Goal: Information Seeking & Learning: Learn about a topic

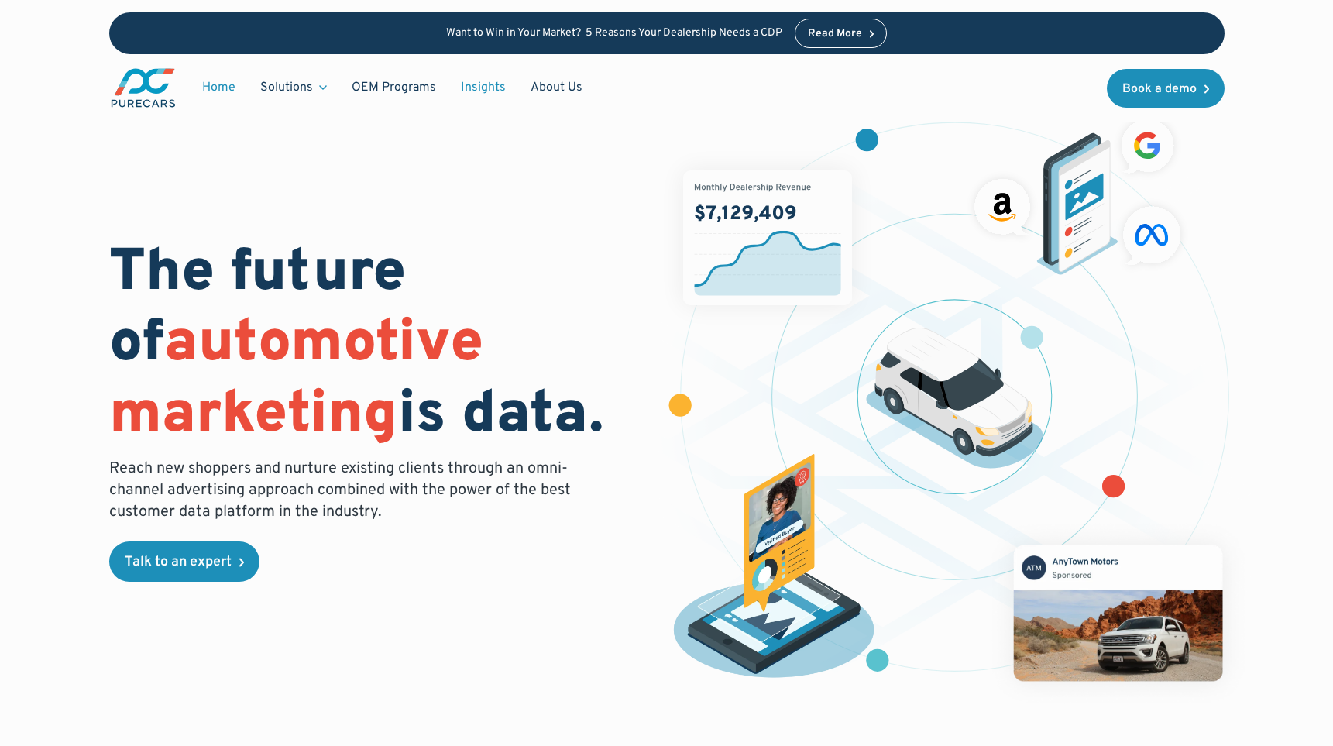
click at [485, 89] on link "Insights" at bounding box center [483, 87] width 70 height 29
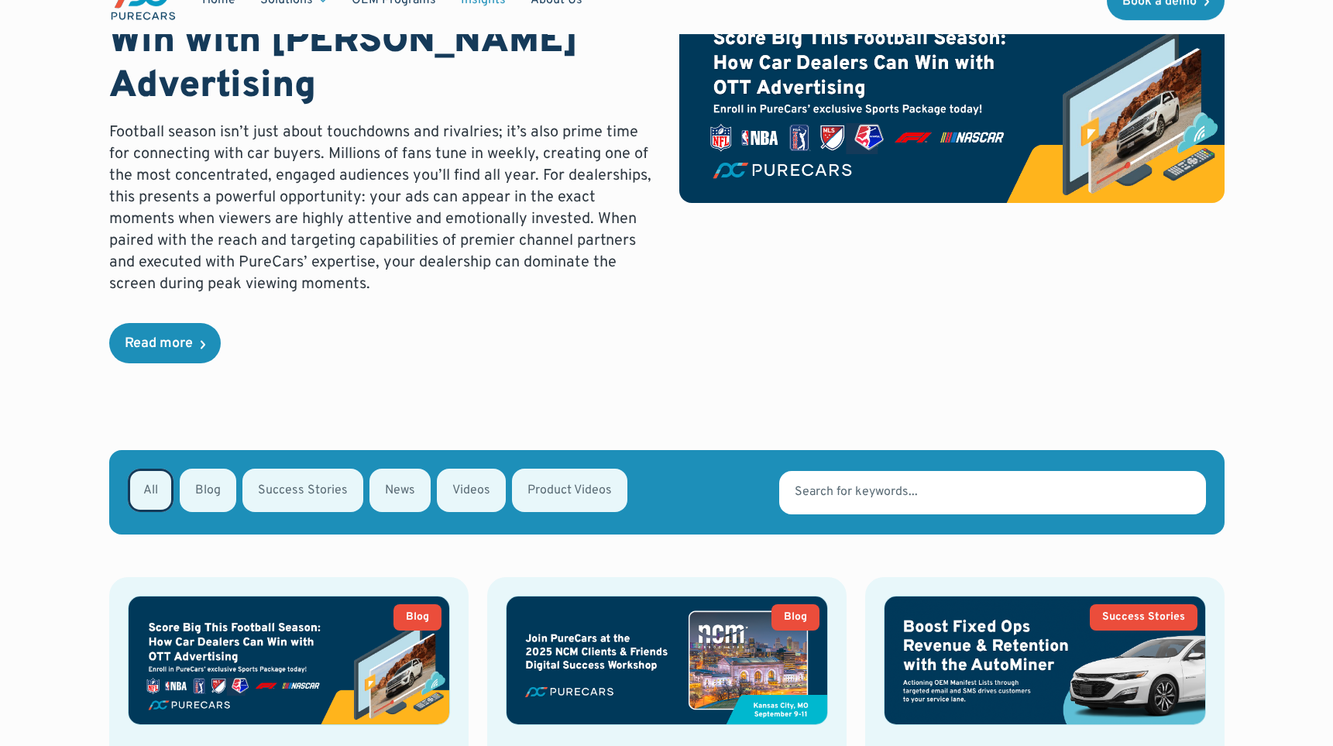
scroll to position [273, 0]
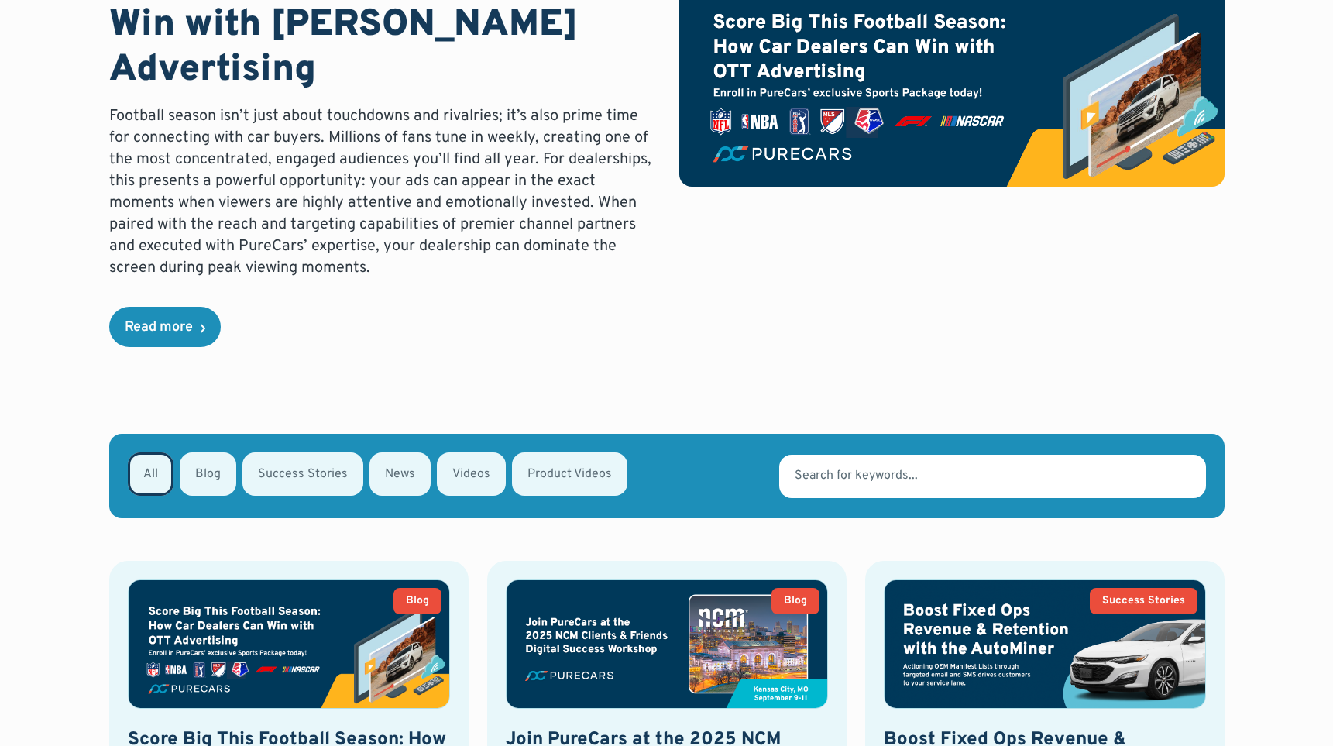
click at [470, 452] on div "Email Form" at bounding box center [471, 473] width 69 height 43
click at [462, 468] on input "Videos" at bounding box center [457, 473] width 10 height 10
radio input "true"
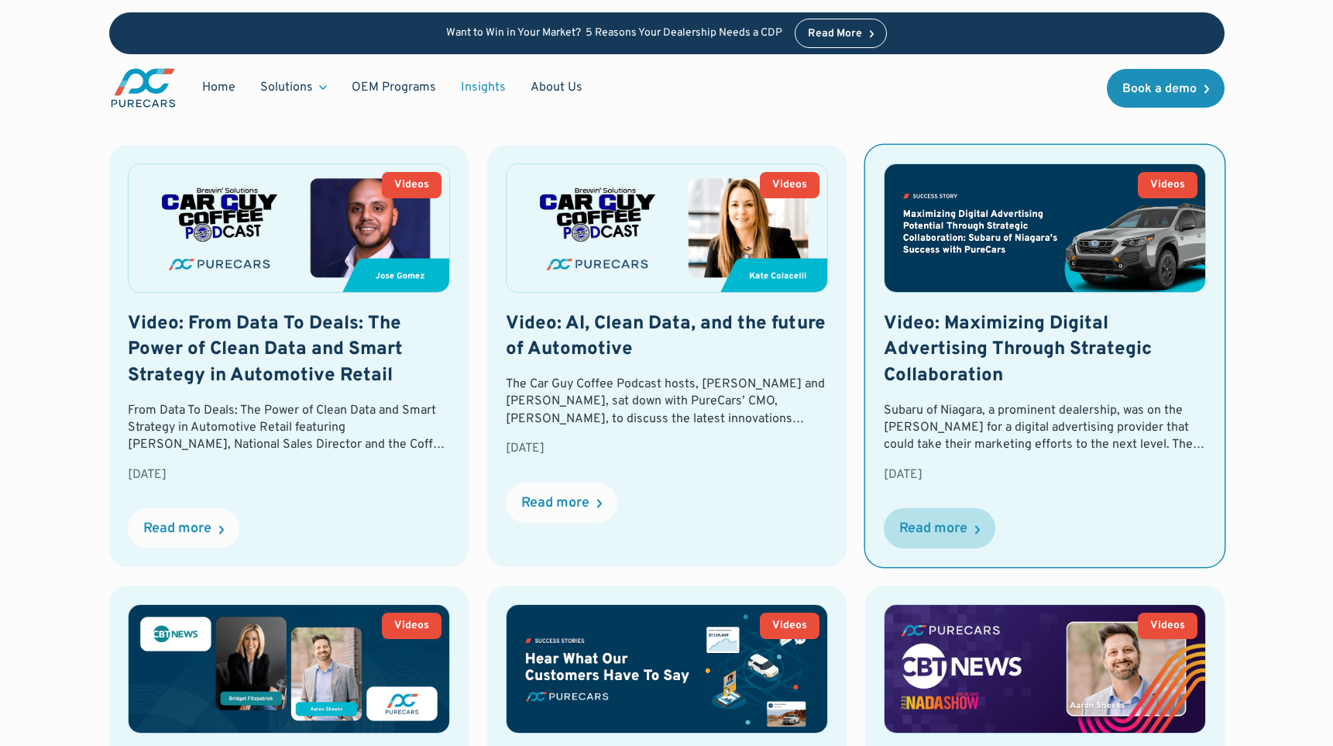
scroll to position [660, 0]
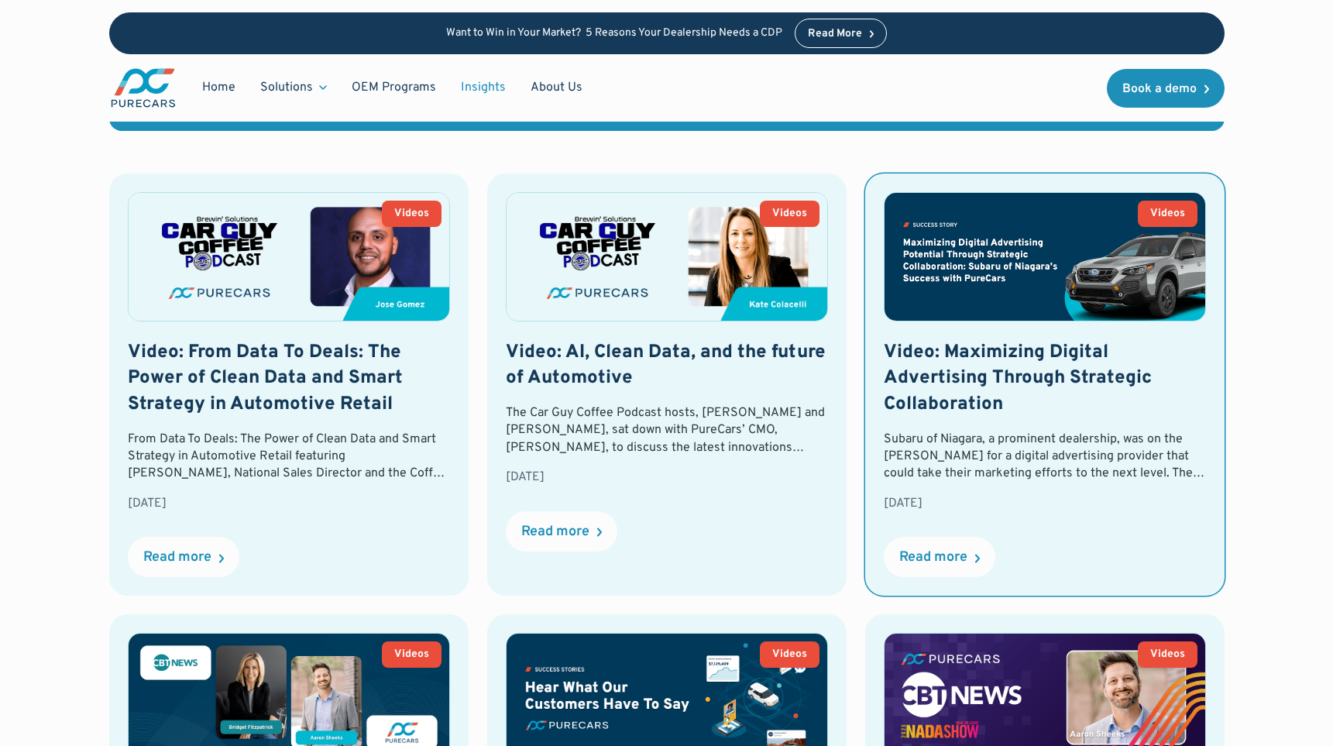
click at [979, 340] on h2 "Video: Maximizing Digital Advertising Through Strategic Collaboration" at bounding box center [1045, 379] width 322 height 78
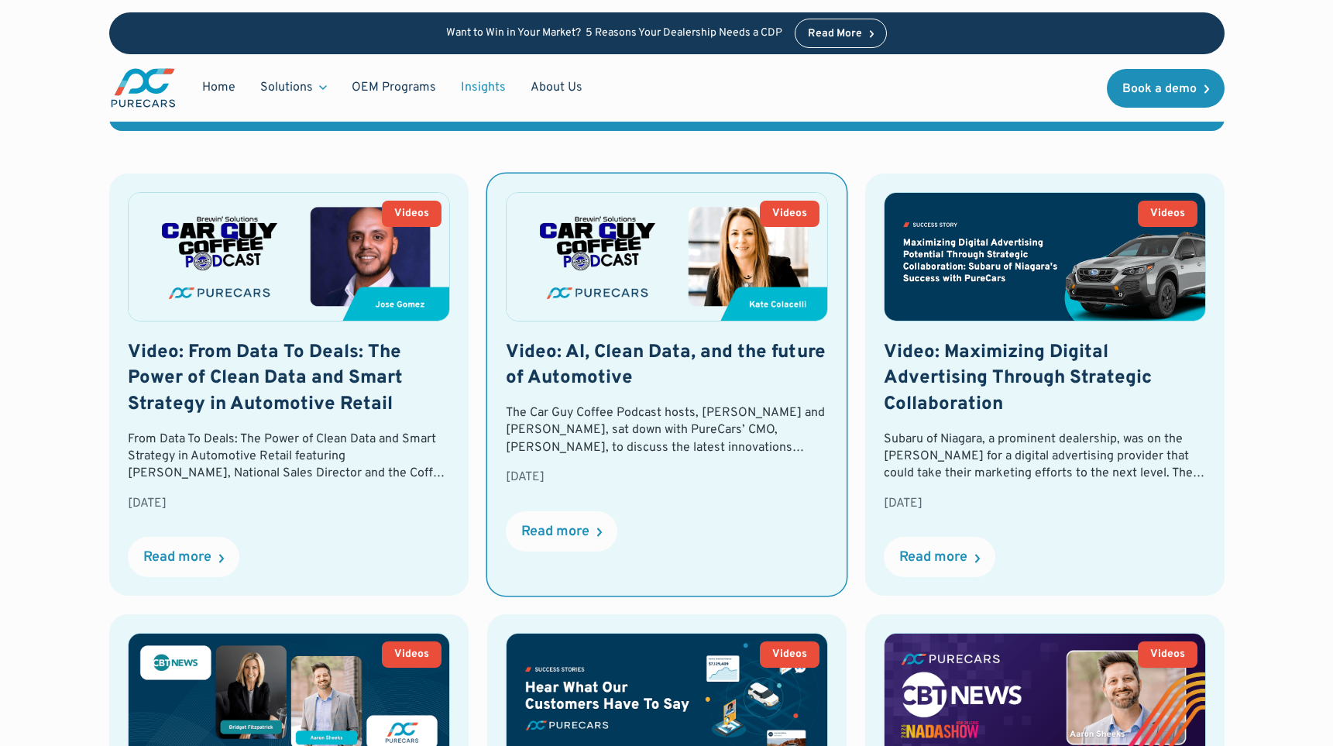
click at [575, 340] on h2 "Video: AI, Clean Data, and the future of Automotive" at bounding box center [667, 366] width 322 height 52
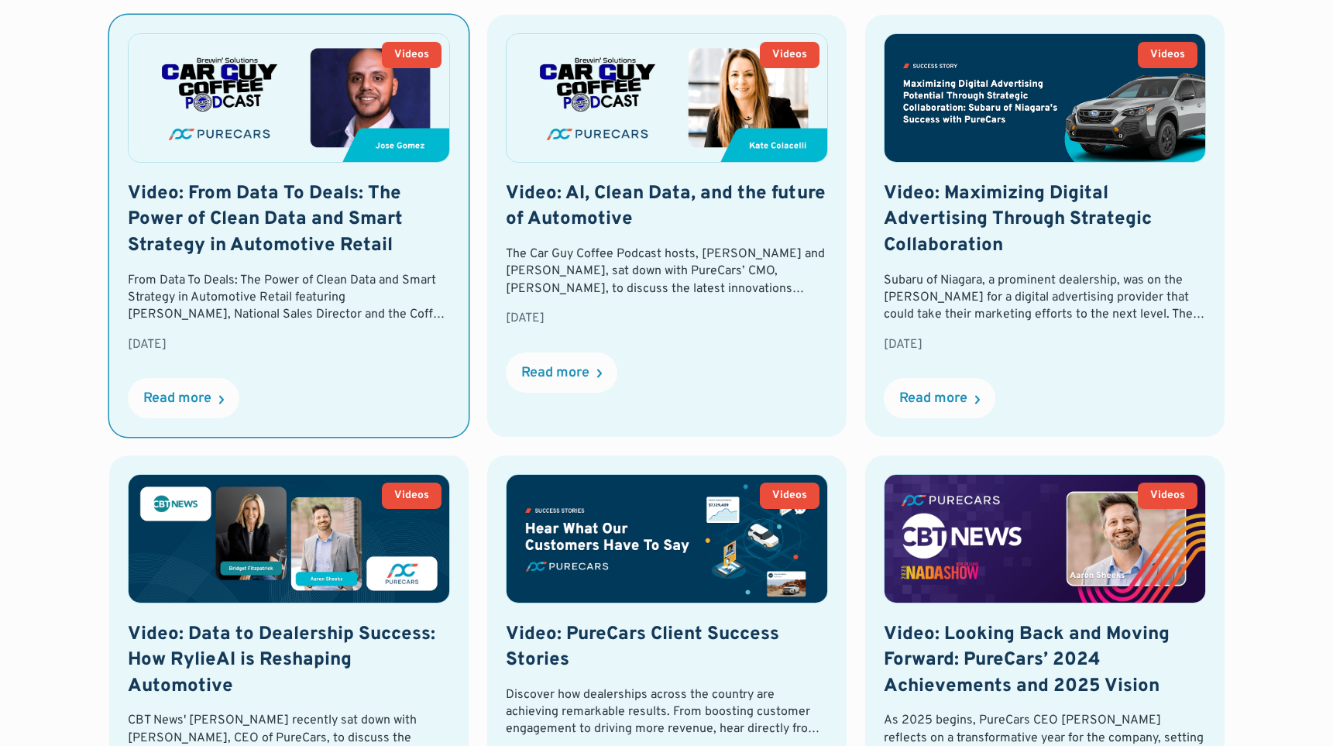
scroll to position [822, 0]
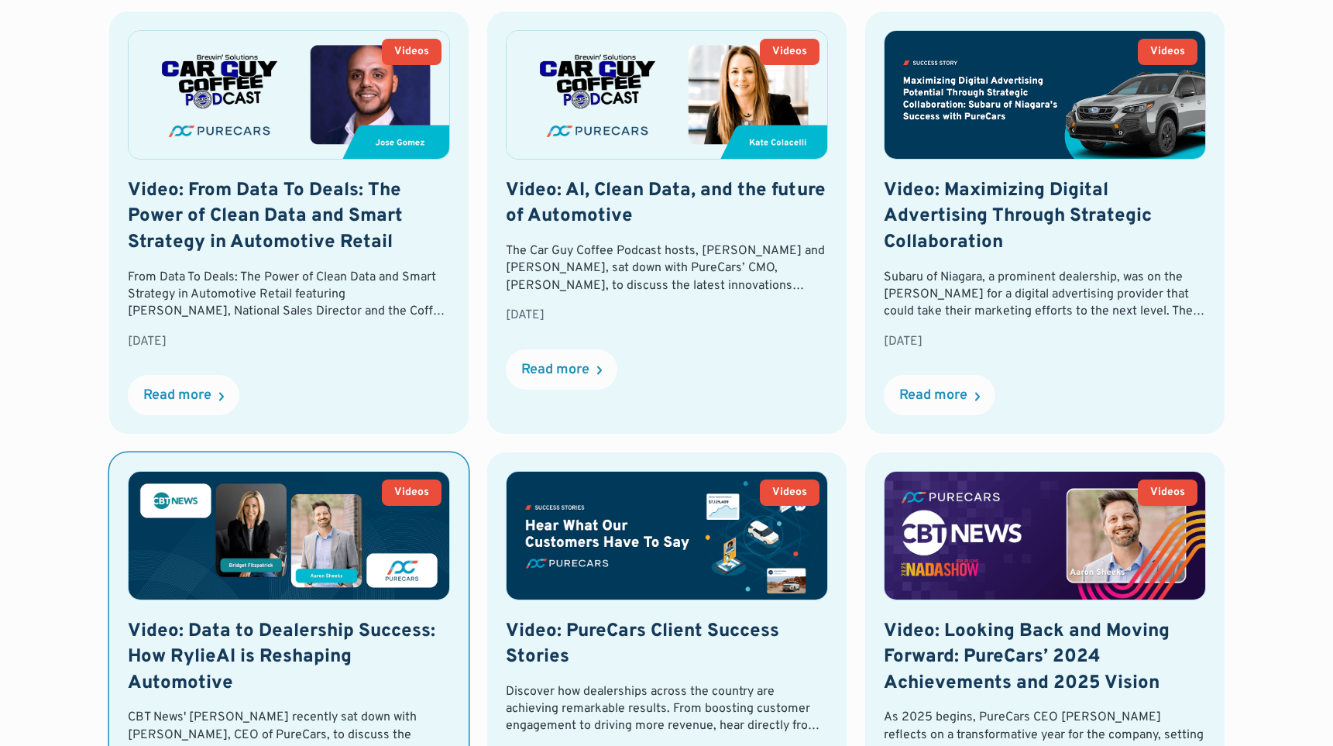
click at [274, 619] on h2 "Video: Data to Dealership Success: How RylieAI is Reshaping Automotive" at bounding box center [289, 658] width 322 height 78
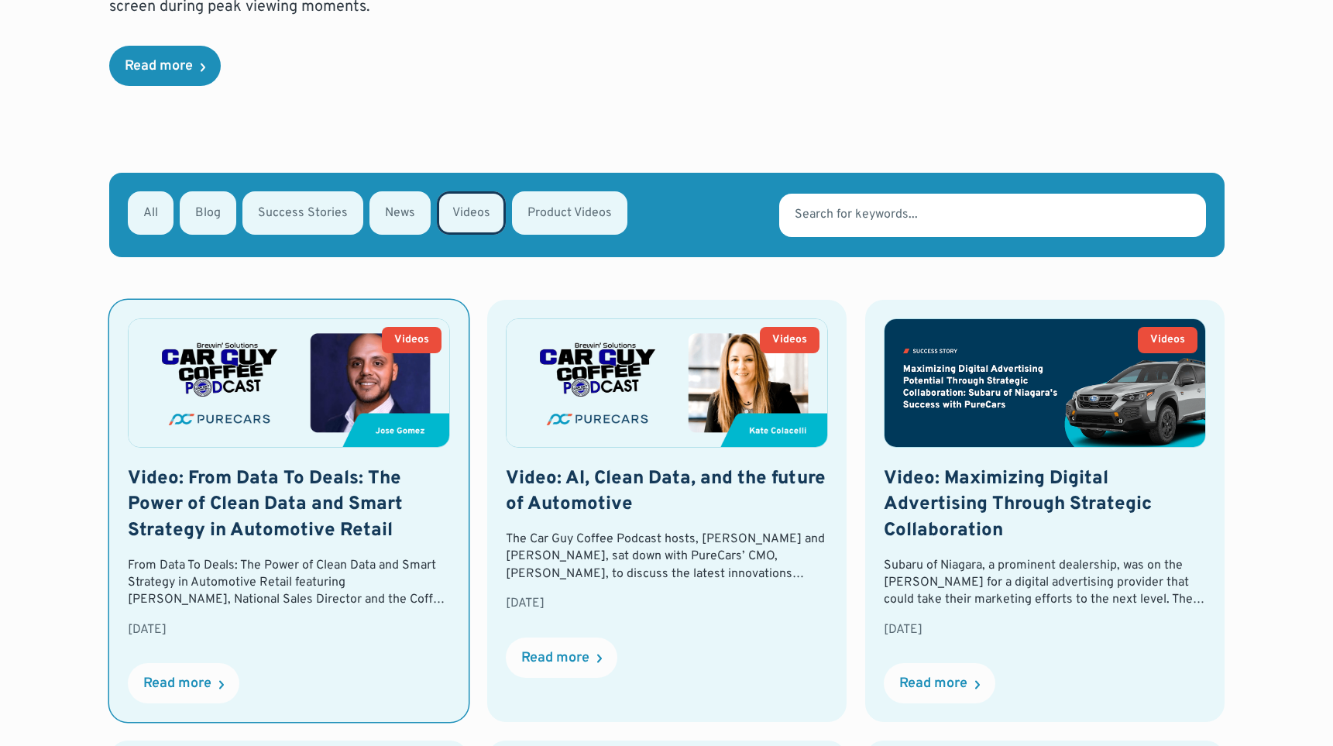
scroll to position [519, 0]
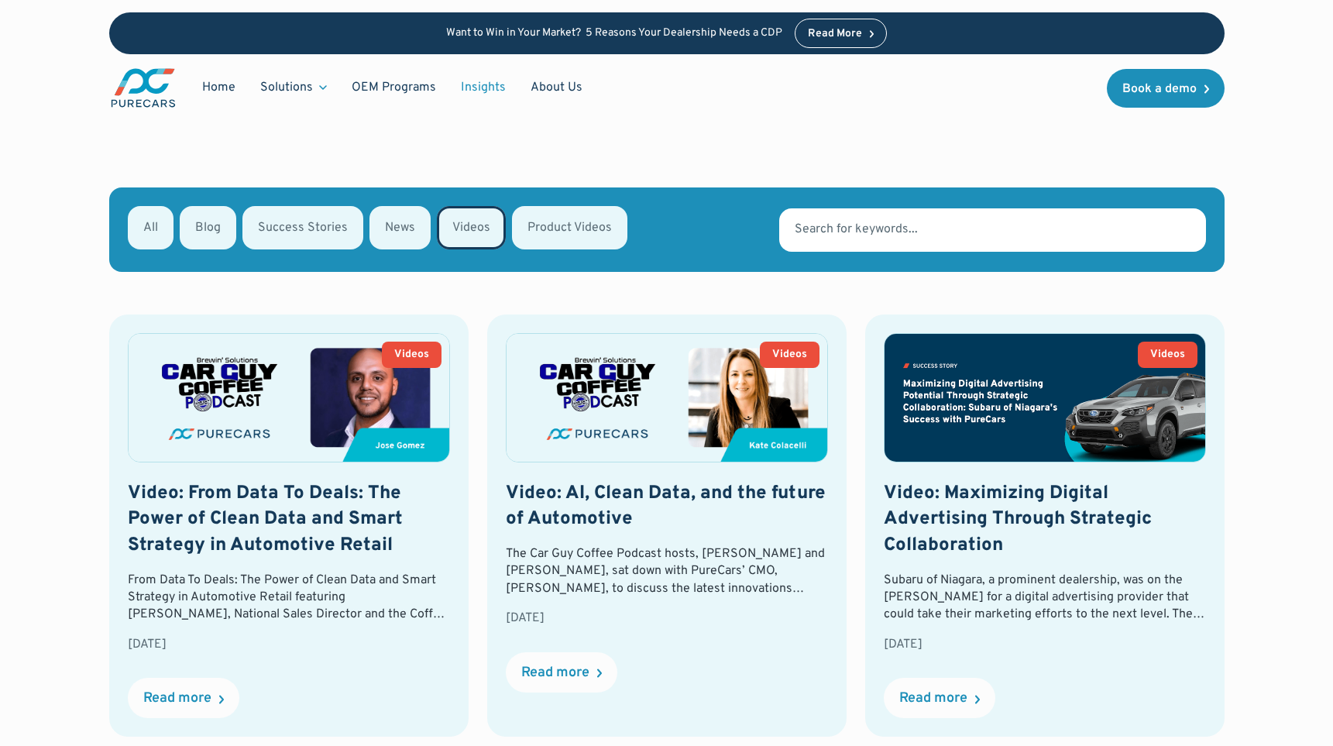
click at [551, 206] on div "Email Form" at bounding box center [569, 227] width 115 height 43
click at [537, 221] on input "Product Videos" at bounding box center [532, 226] width 10 height 10
radio input "true"
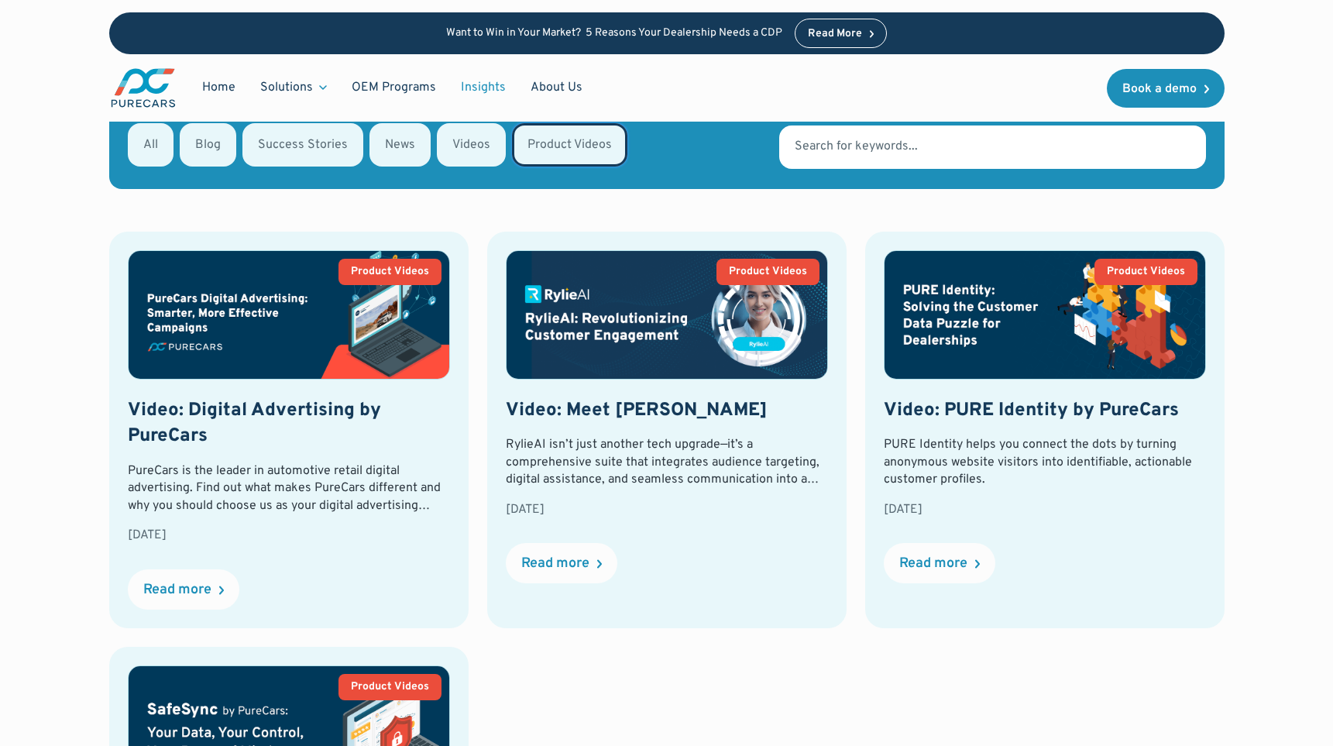
scroll to position [662, 0]
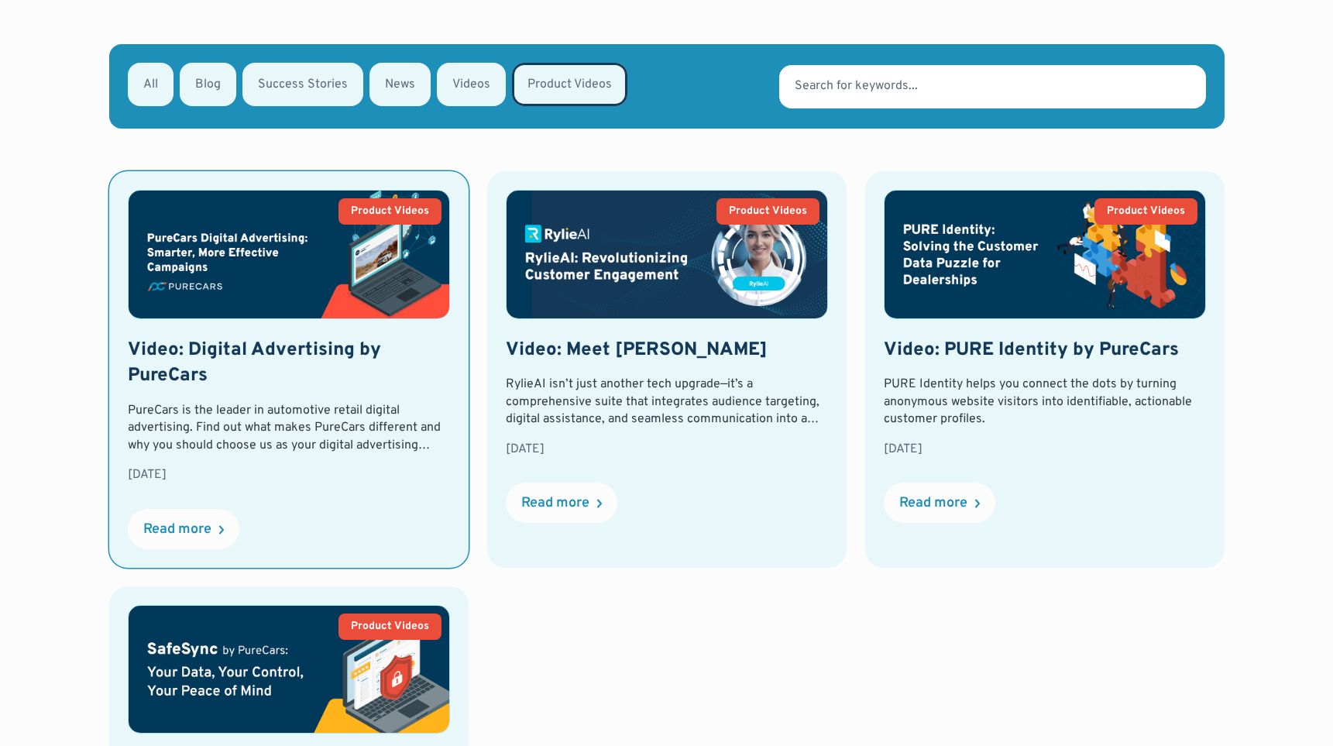
click at [238, 338] on h2 "Video: Digital Advertising by PureCars" at bounding box center [289, 364] width 322 height 52
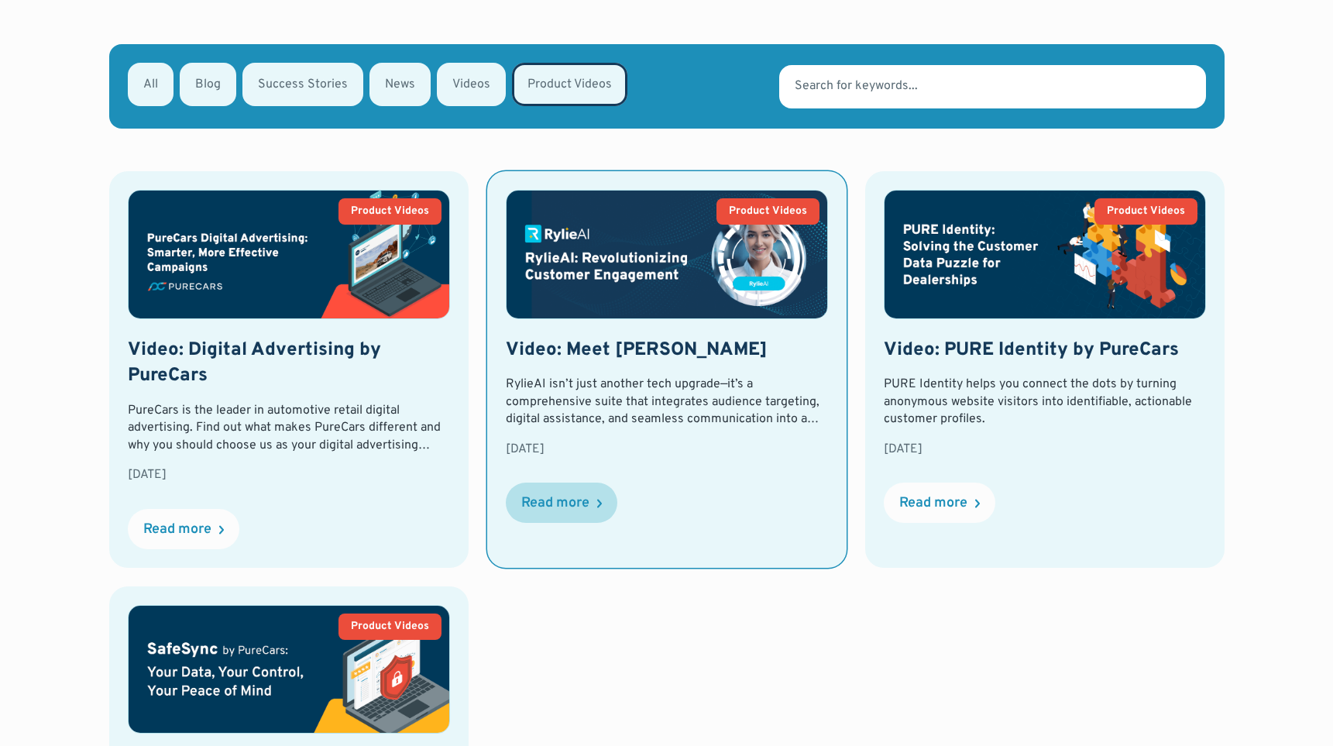
click at [544, 482] on div "Read more" at bounding box center [562, 502] width 112 height 40
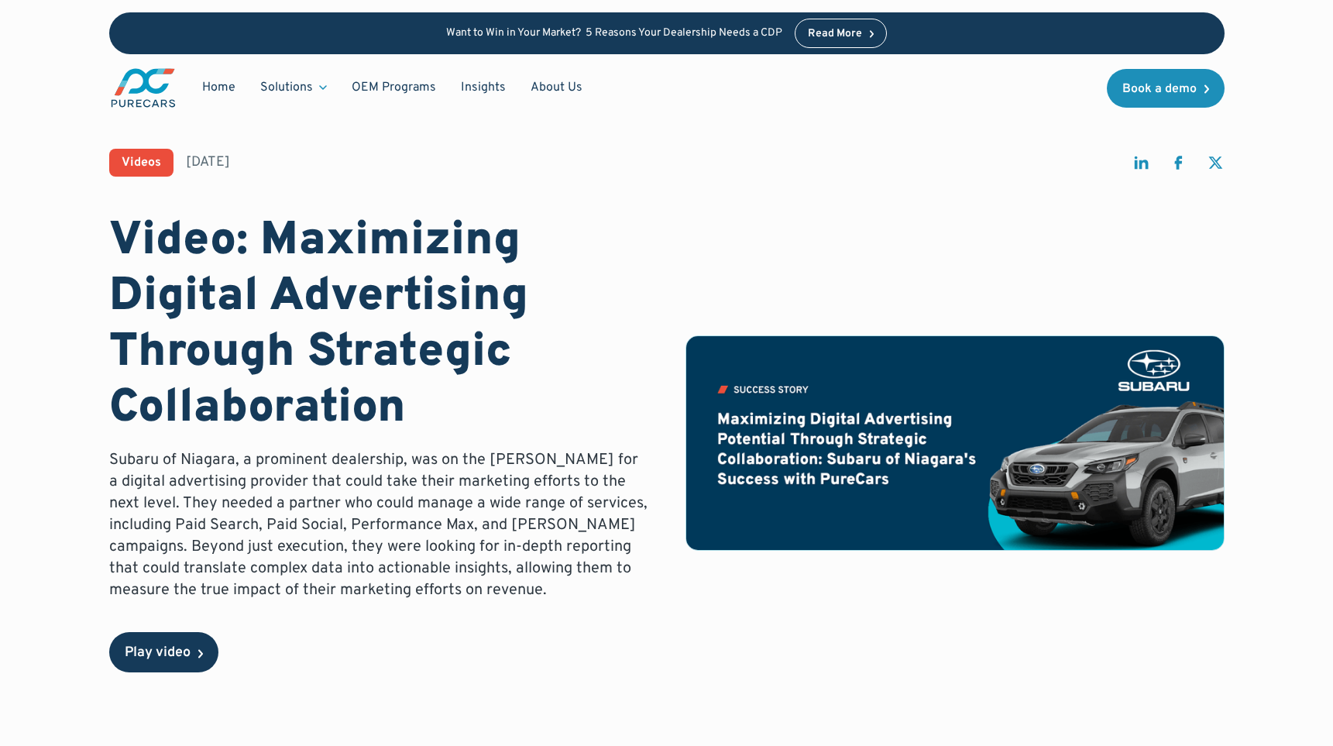
click at [187, 652] on div "Play video" at bounding box center [158, 653] width 66 height 14
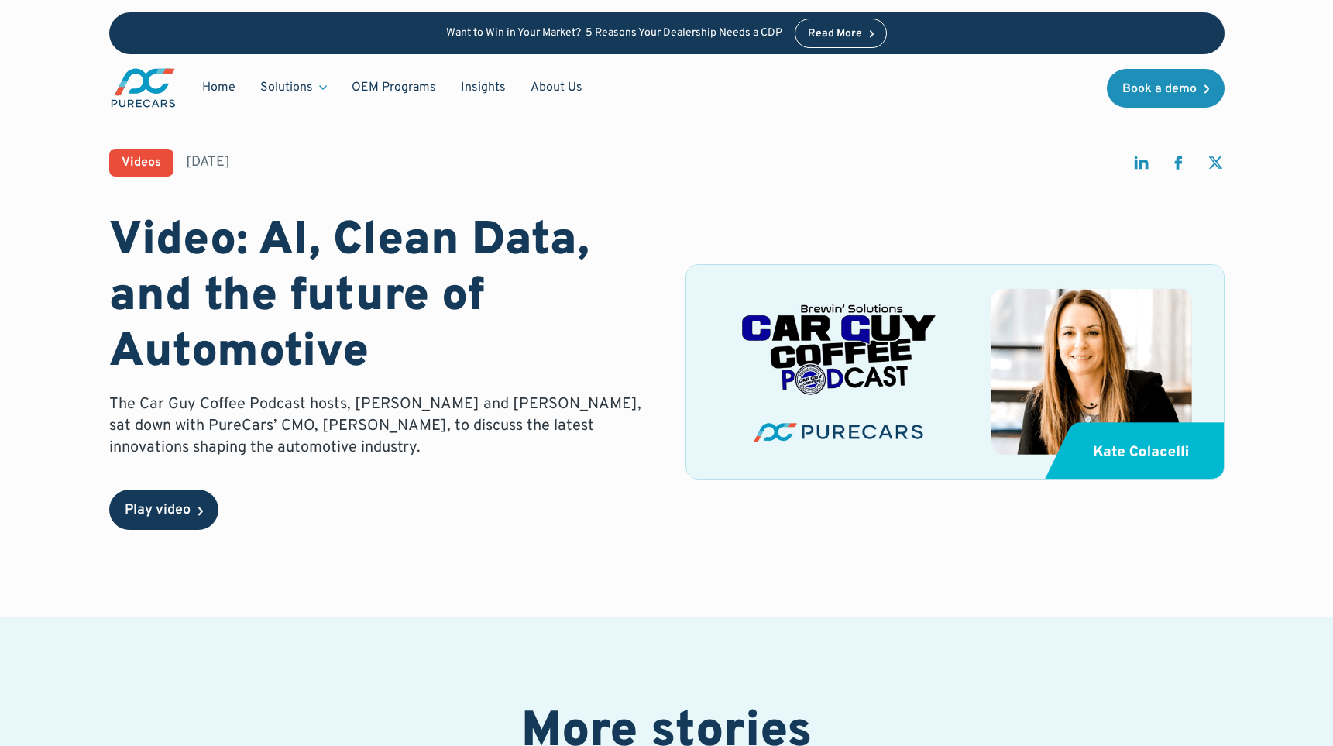
click at [166, 520] on div "Play video" at bounding box center [163, 509] width 109 height 40
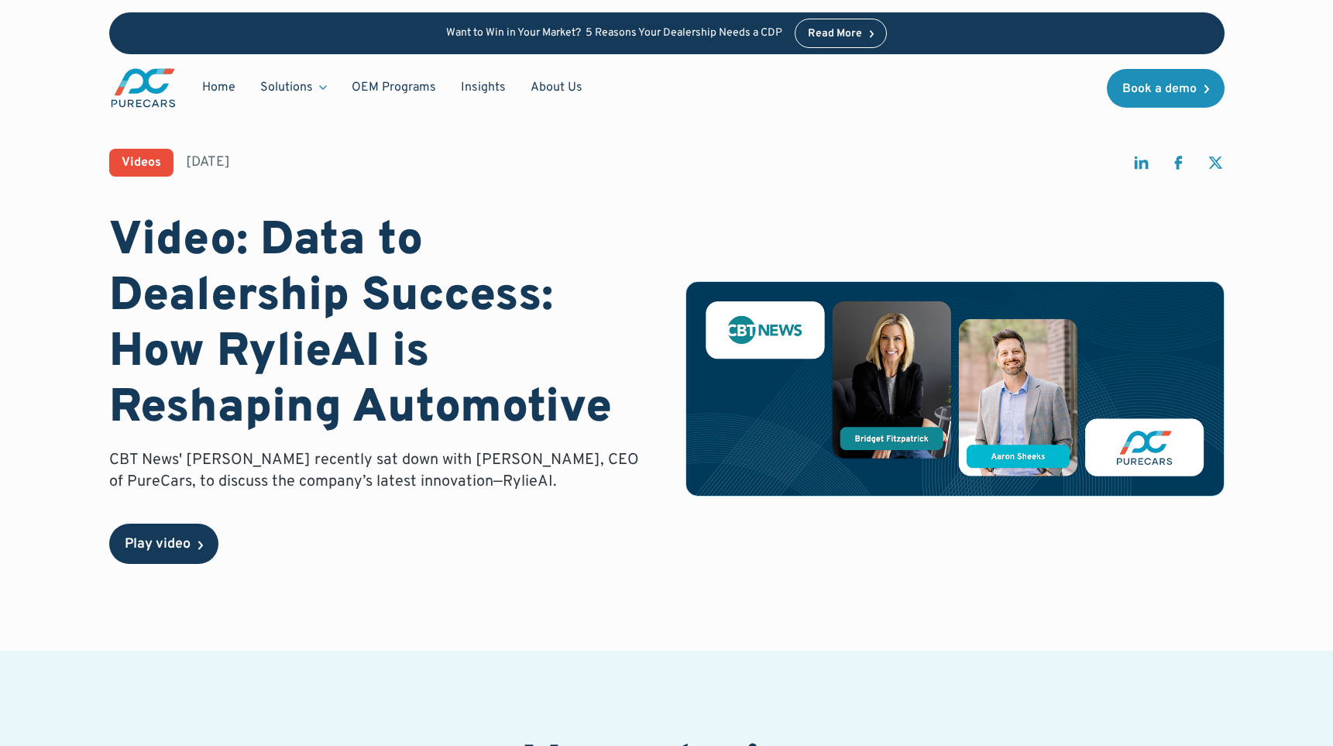
click at [153, 540] on div "Play video" at bounding box center [158, 544] width 66 height 14
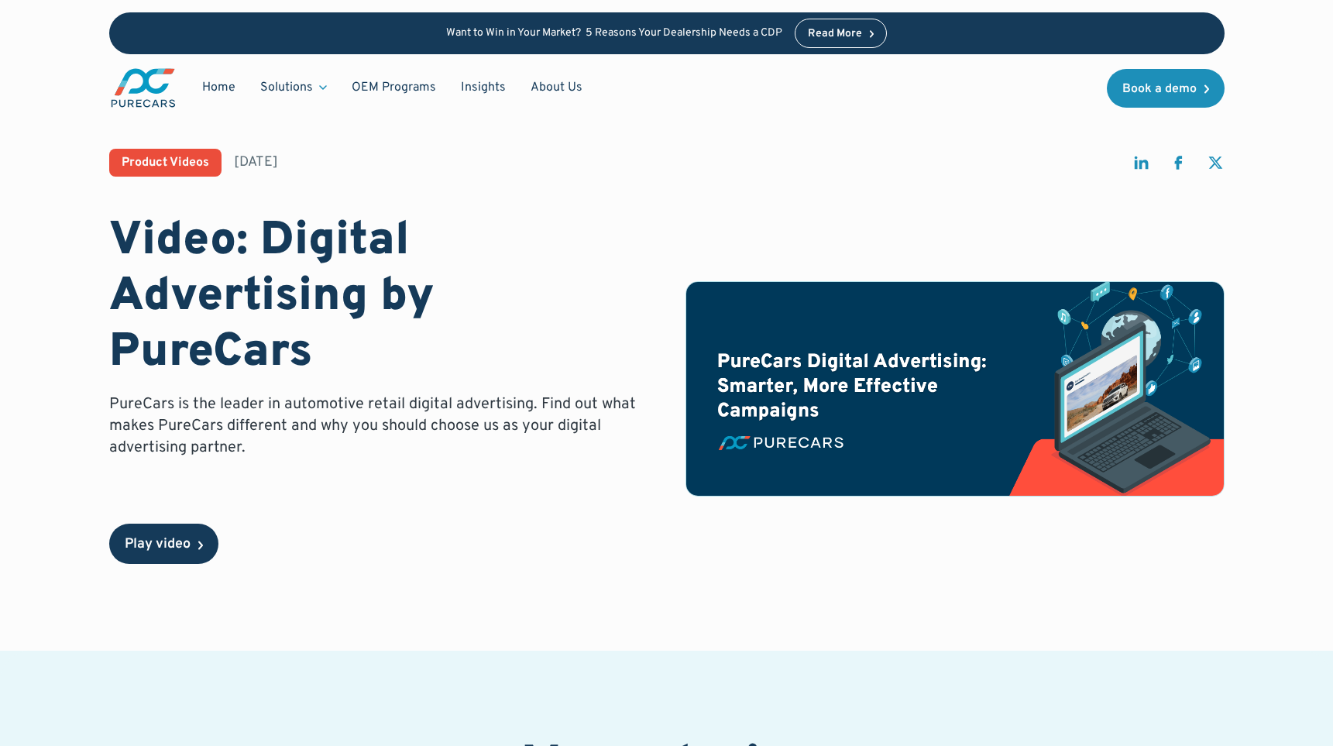
click at [182, 560] on div "Play video" at bounding box center [163, 543] width 109 height 40
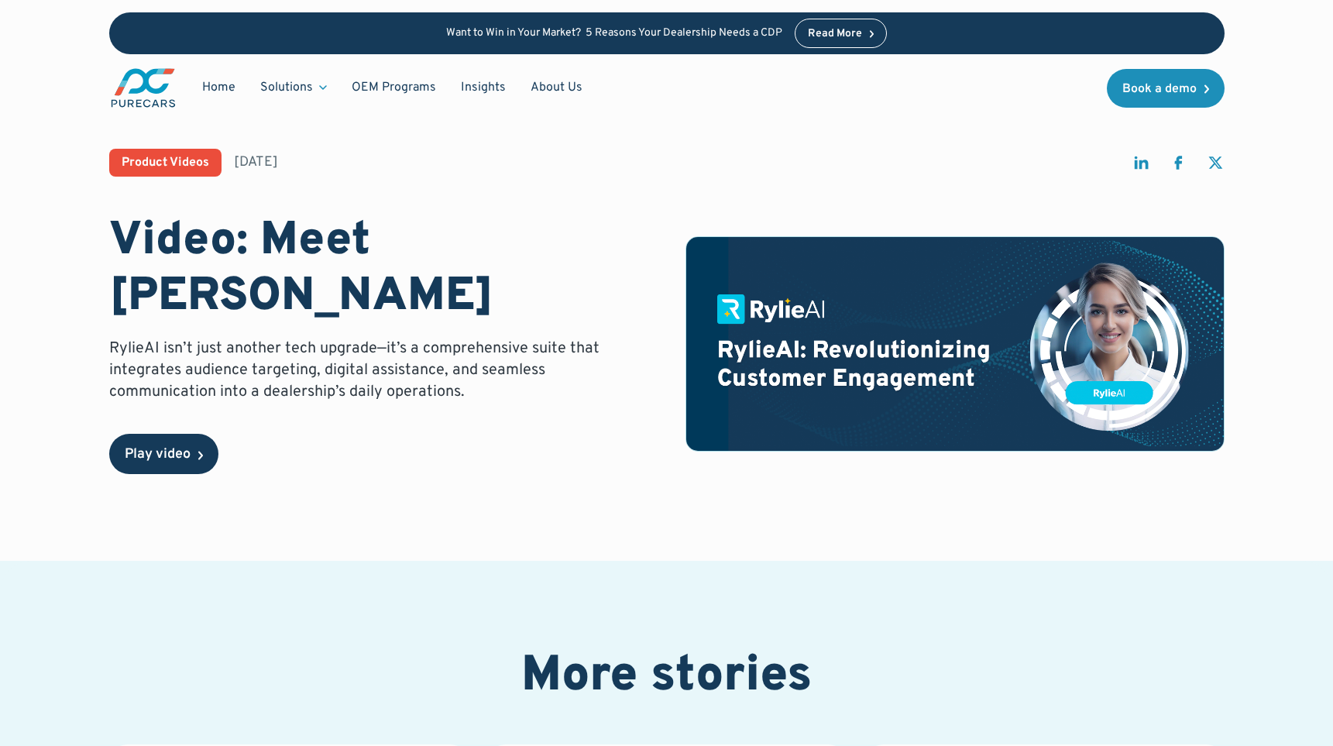
click at [166, 448] on div "Play video" at bounding box center [158, 455] width 66 height 14
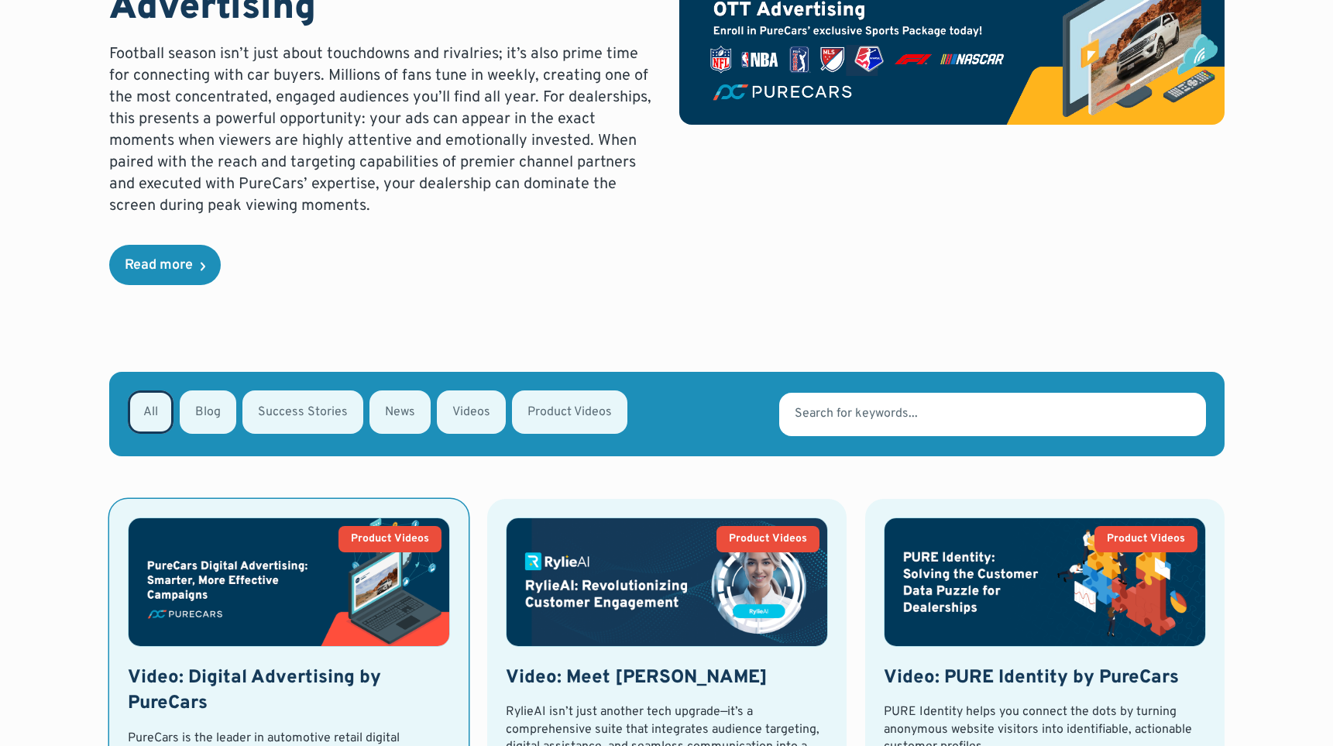
scroll to position [123, 0]
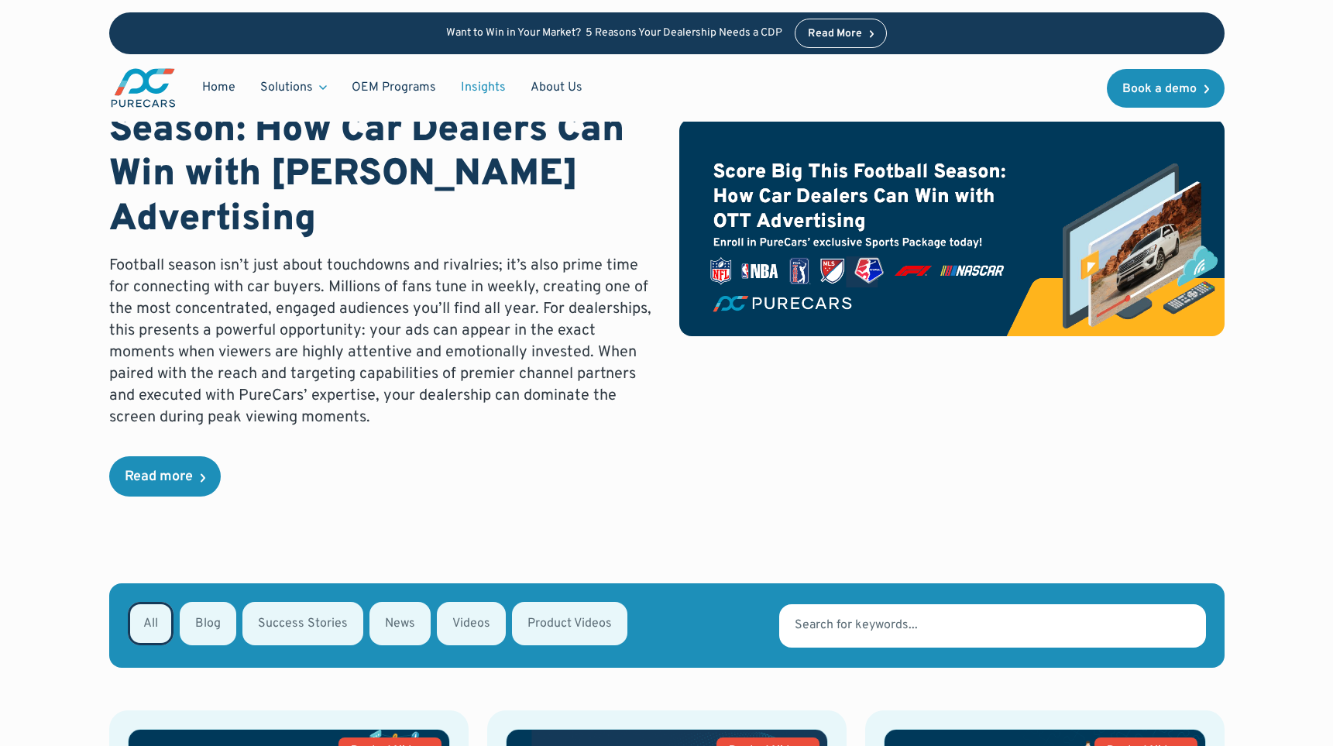
click at [470, 602] on div "Email Form" at bounding box center [471, 623] width 69 height 43
click at [462, 617] on input "Videos" at bounding box center [457, 622] width 10 height 10
radio input "true"
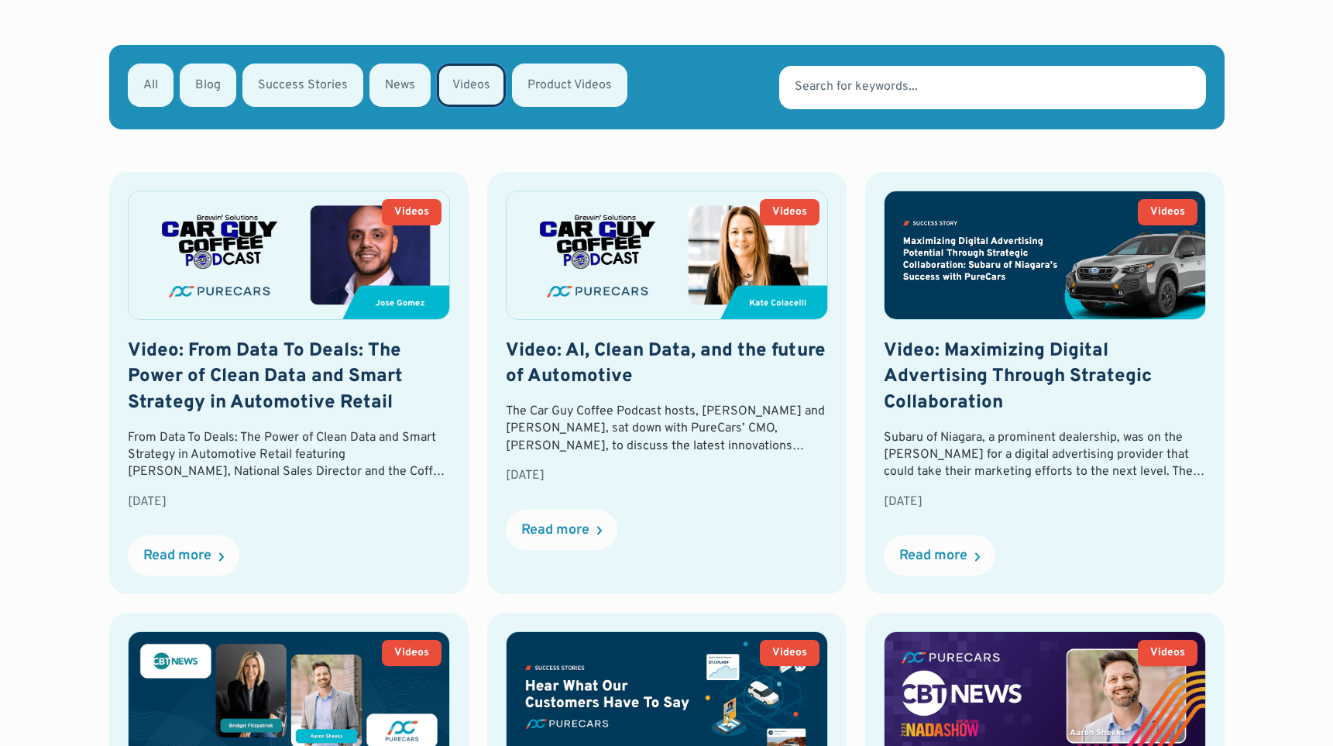
scroll to position [662, 0]
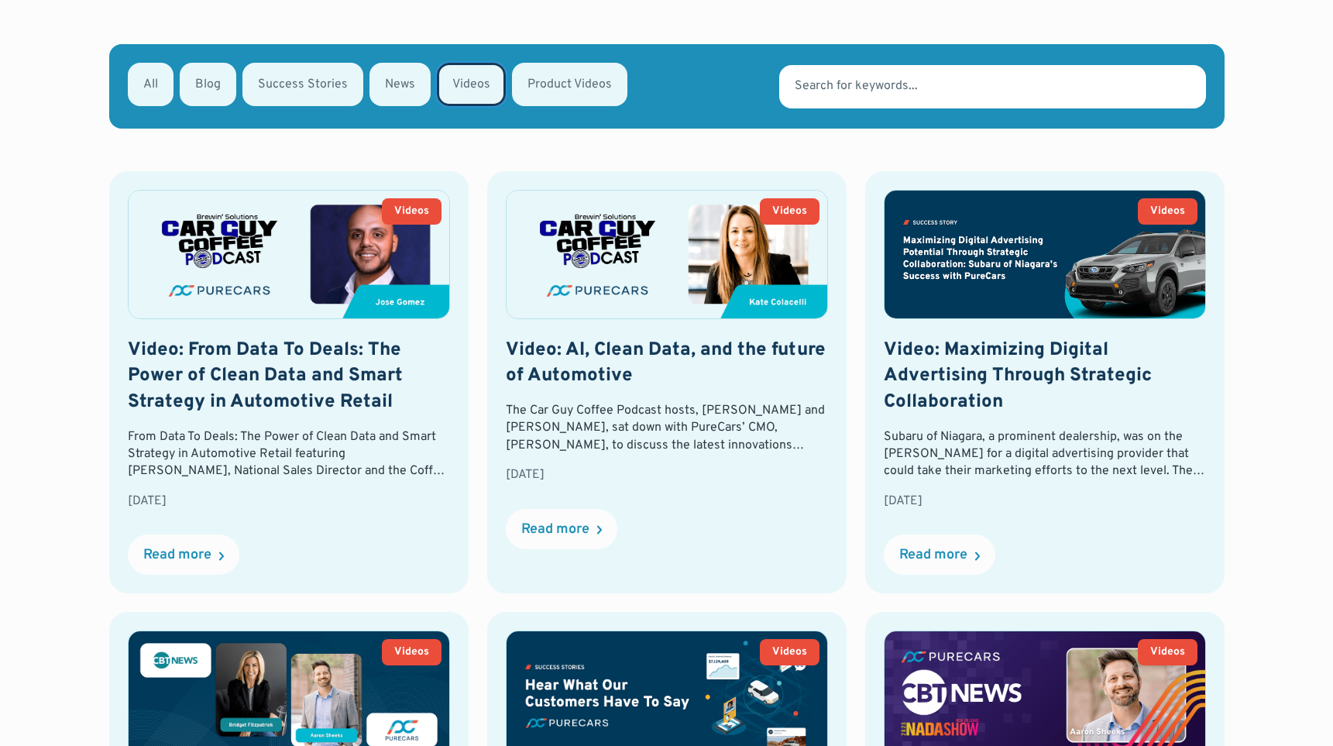
click at [271, 63] on div "Email Form" at bounding box center [302, 84] width 121 height 43
click at [268, 78] on input "Success Stories" at bounding box center [263, 83] width 10 height 10
radio input "true"
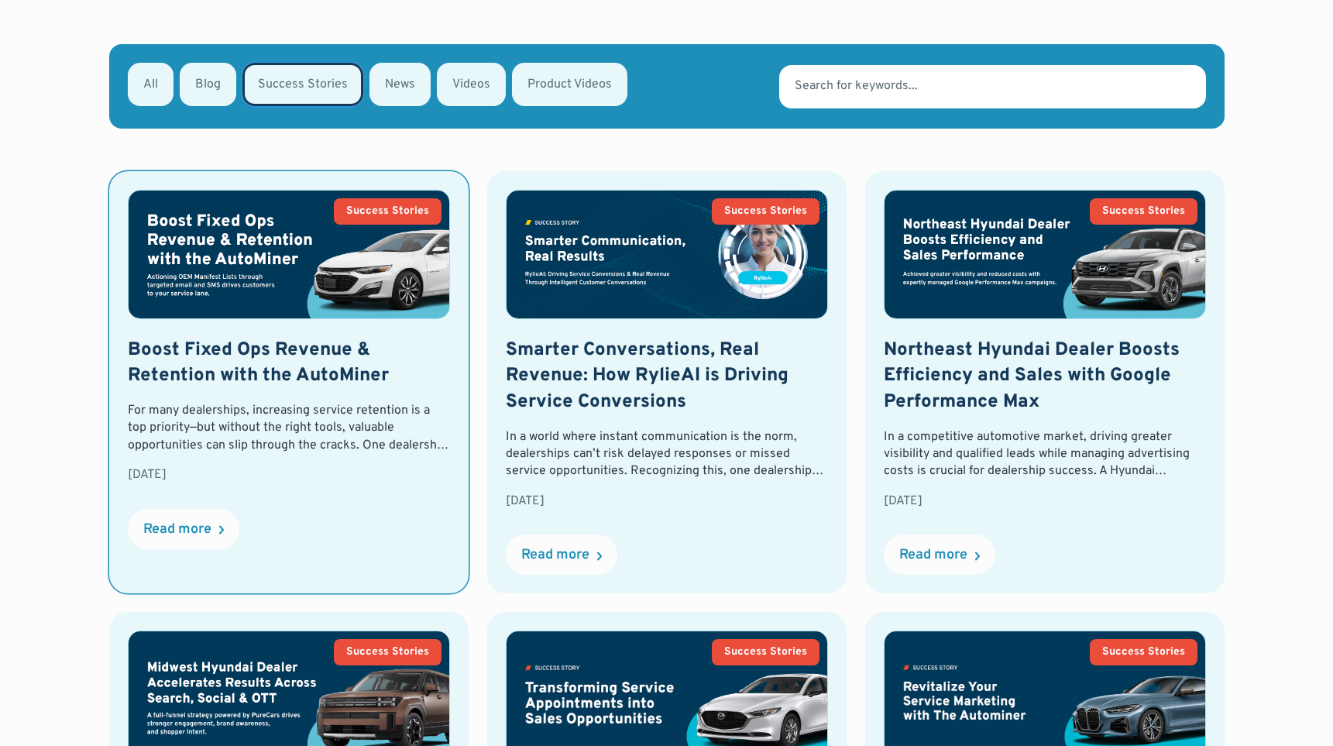
click at [335, 228] on img at bounding box center [289, 253] width 321 height 127
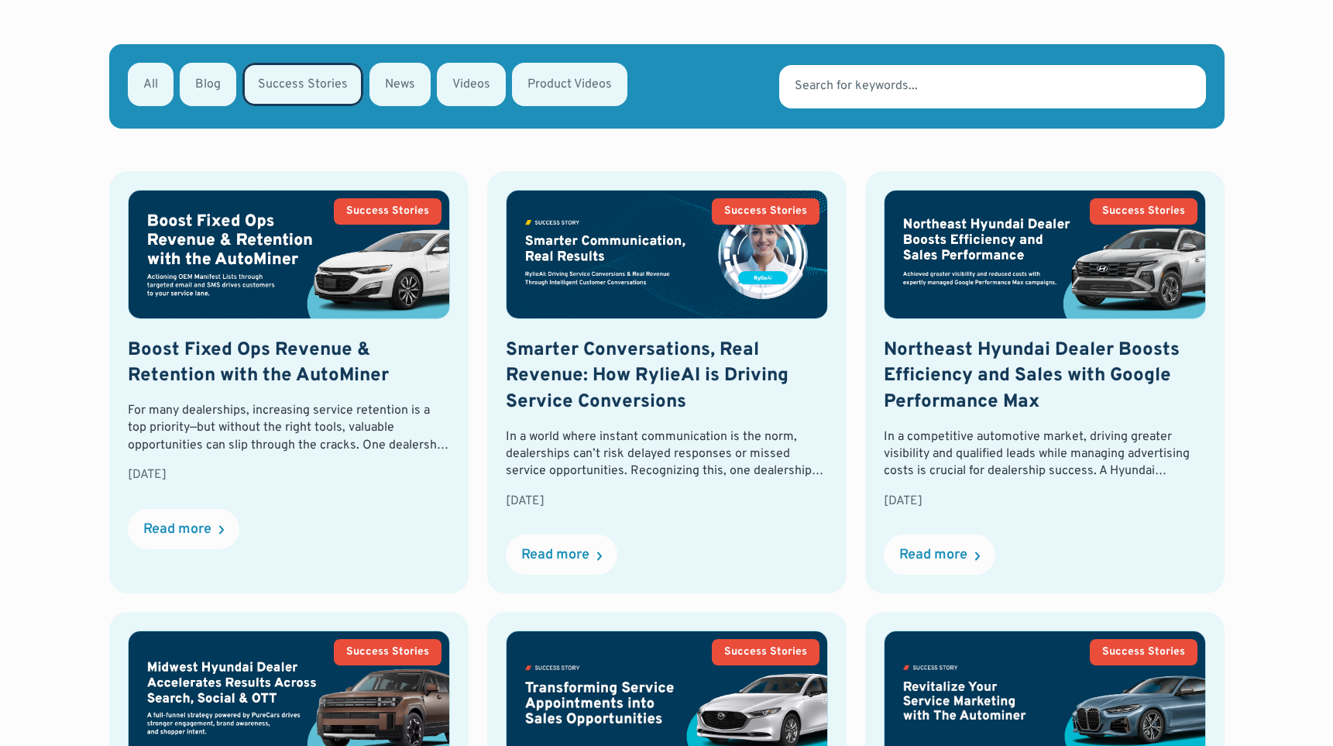
click at [444, 63] on div "Email Form" at bounding box center [471, 84] width 69 height 43
click at [452, 78] on input "Videos" at bounding box center [457, 83] width 10 height 10
radio input "true"
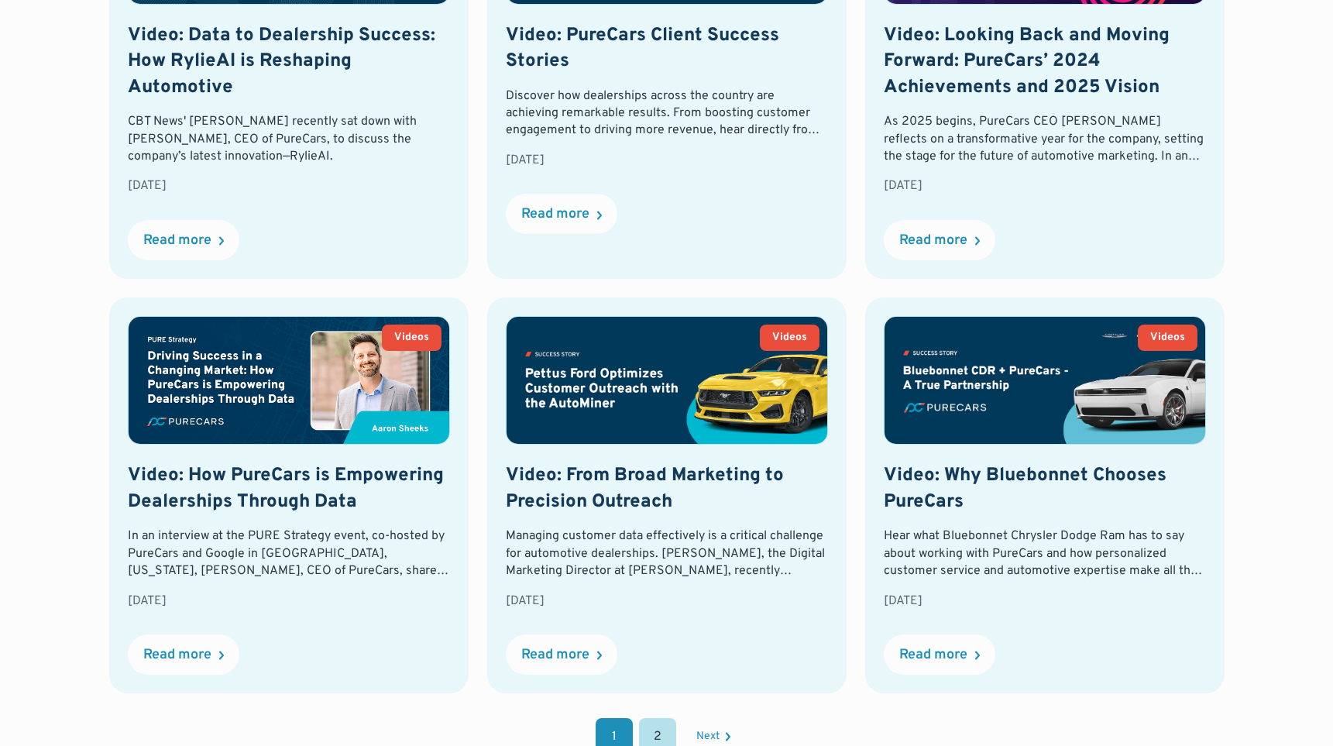
scroll to position [1425, 0]
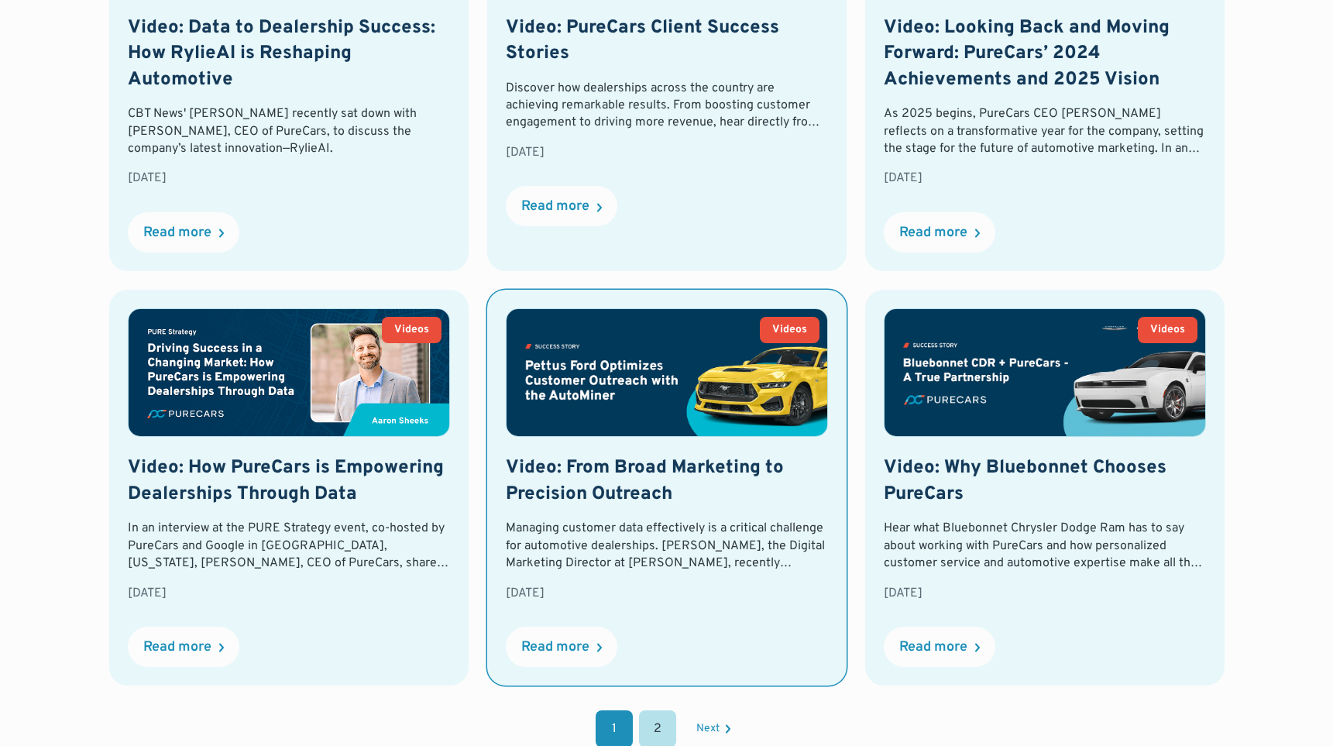
click at [678, 455] on h2 "Video: From Broad Marketing to Precision Outreach" at bounding box center [667, 481] width 322 height 52
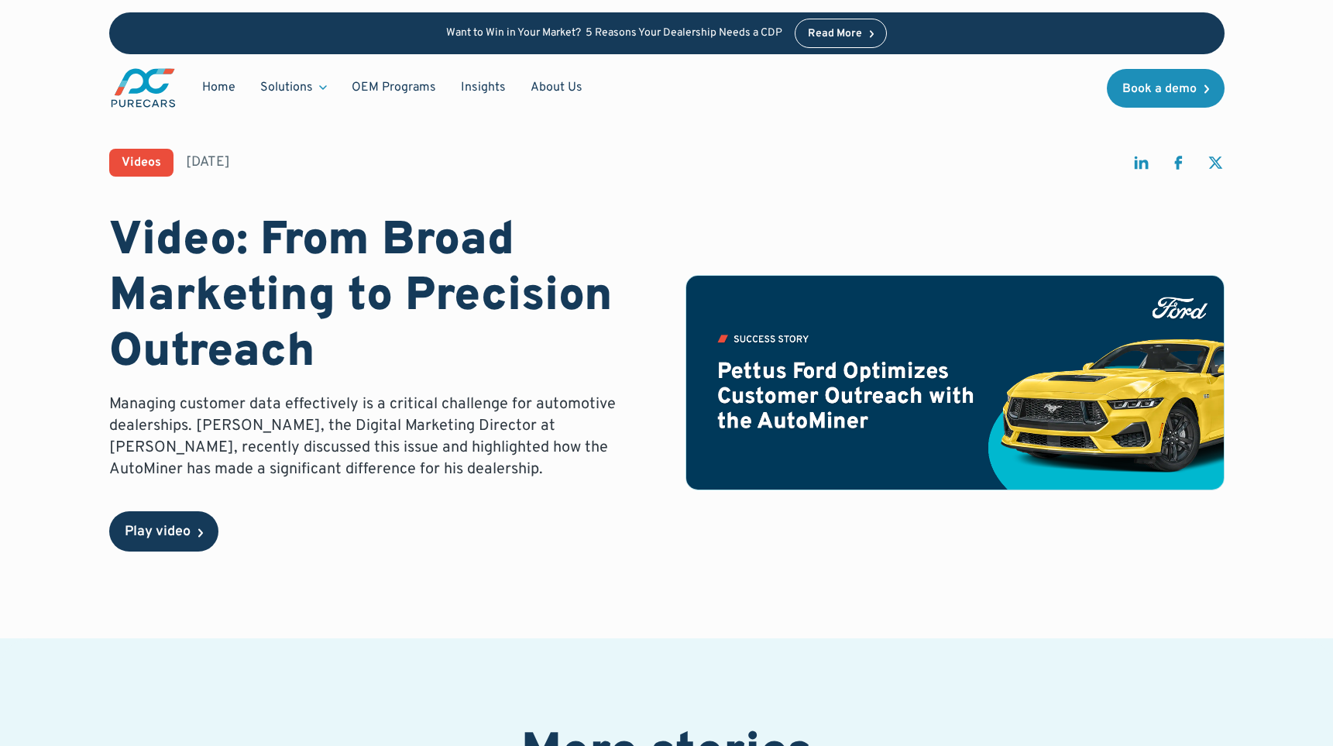
click at [156, 545] on div "Play video" at bounding box center [163, 531] width 109 height 40
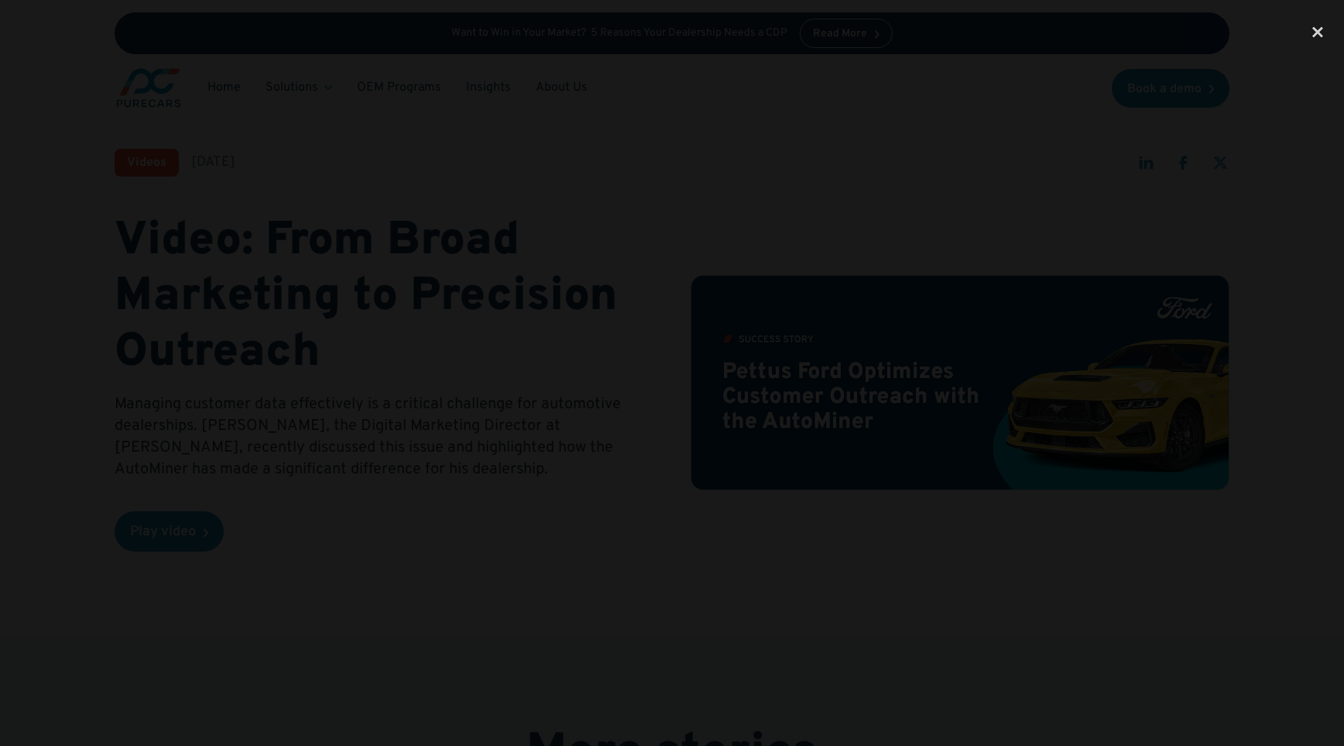
click at [190, 243] on div at bounding box center [672, 372] width 1344 height 715
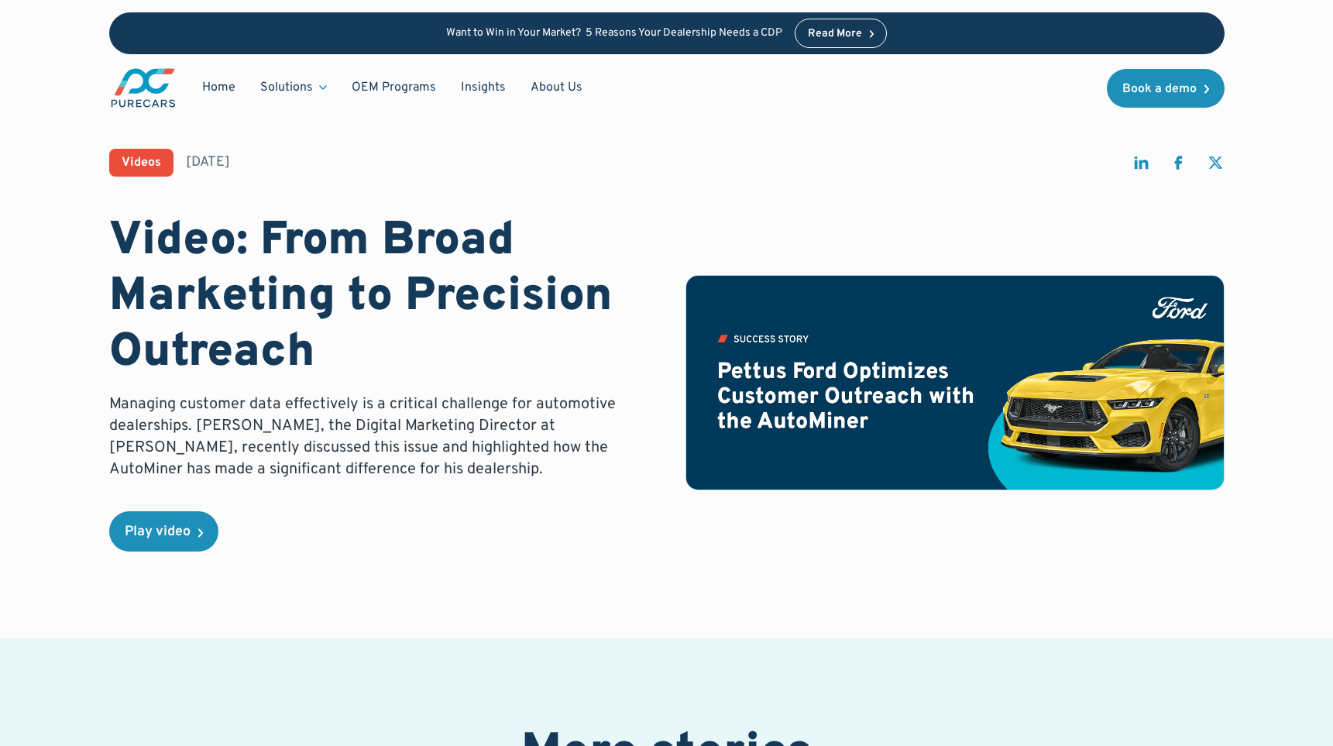
click at [136, 105] on img "main" at bounding box center [143, 88] width 68 height 43
